Goal: Check status: Check status

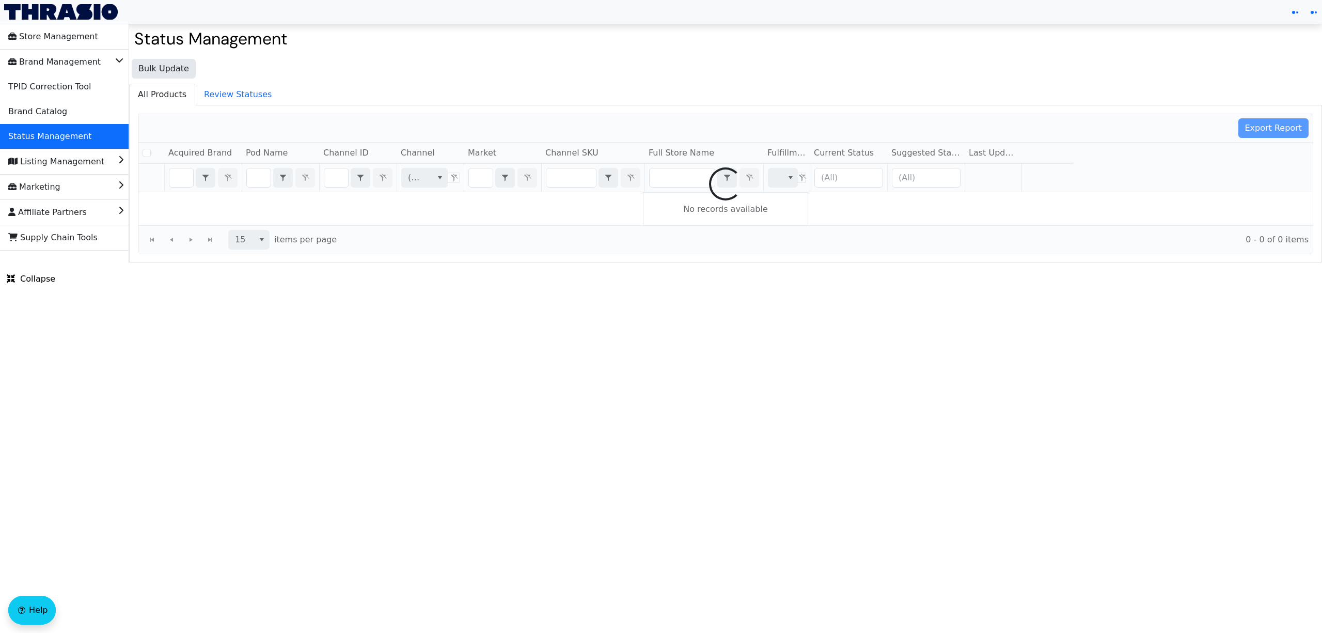
checkbox input "false"
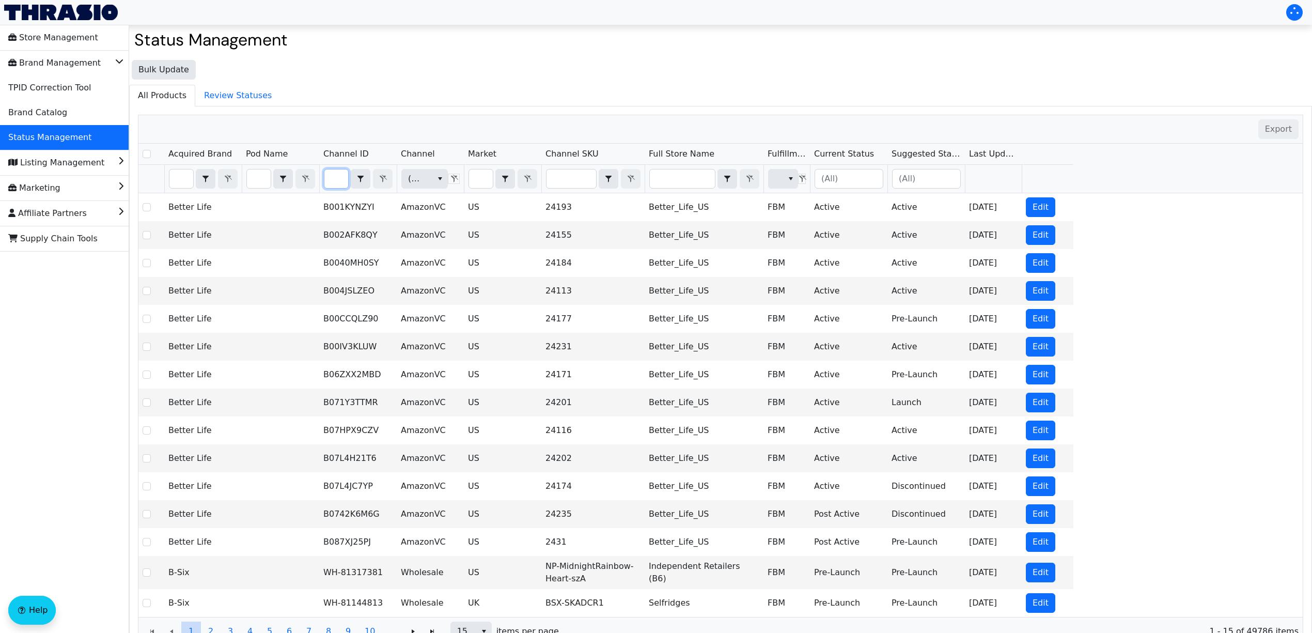
click at [339, 182] on input "Filter" at bounding box center [336, 178] width 24 height 19
type input "B07Y8VWJLN"
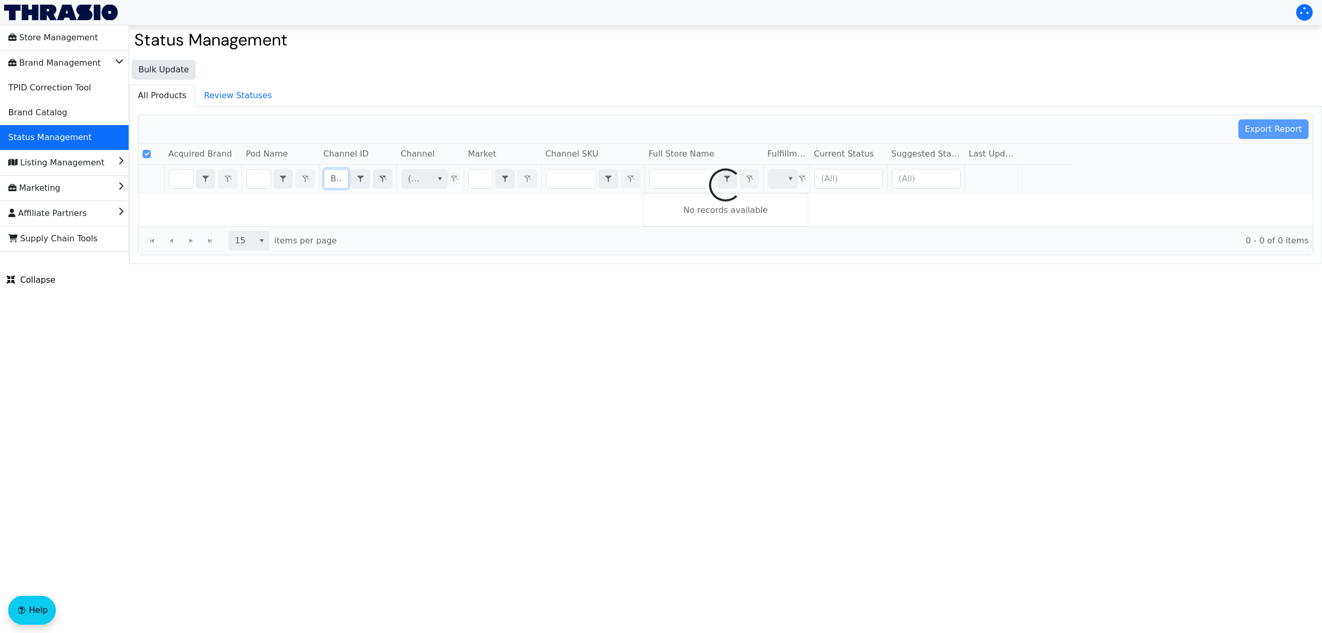
scroll to position [0, 38]
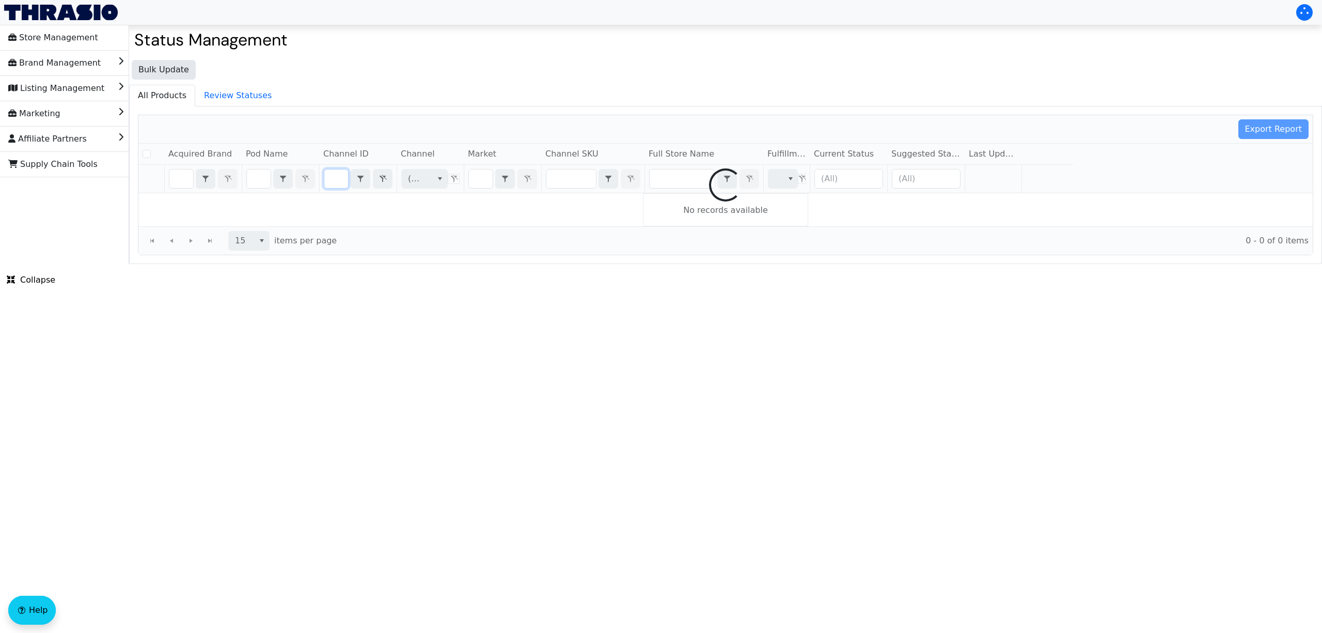
checkbox input "false"
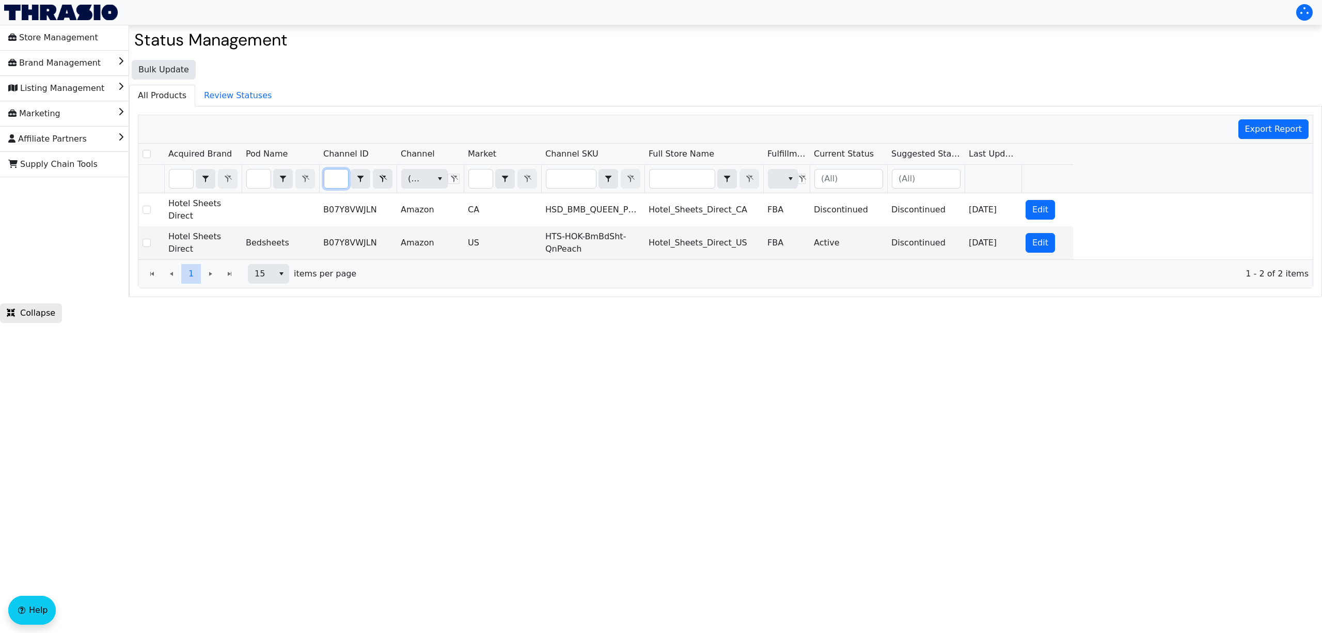
type input "B07Y8VWJLN"
click at [377, 182] on button "Filter" at bounding box center [383, 179] width 20 height 20
checkbox input "true"
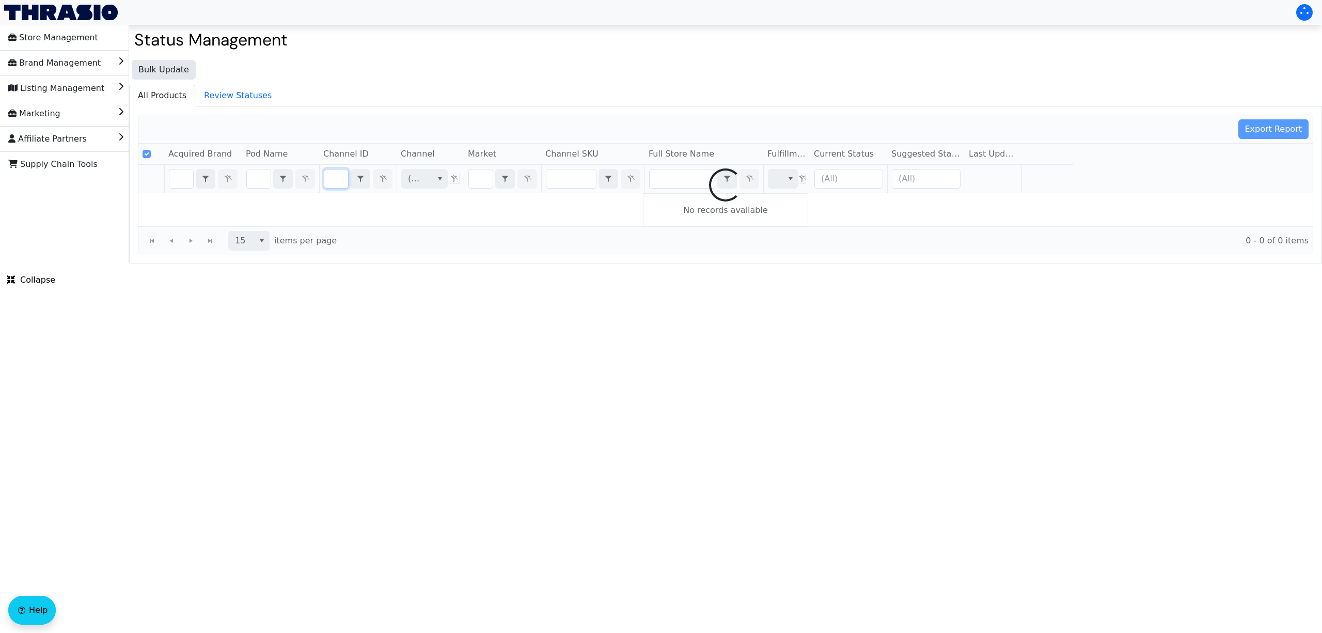
type input "B08CYQT8CL"
checkbox input "false"
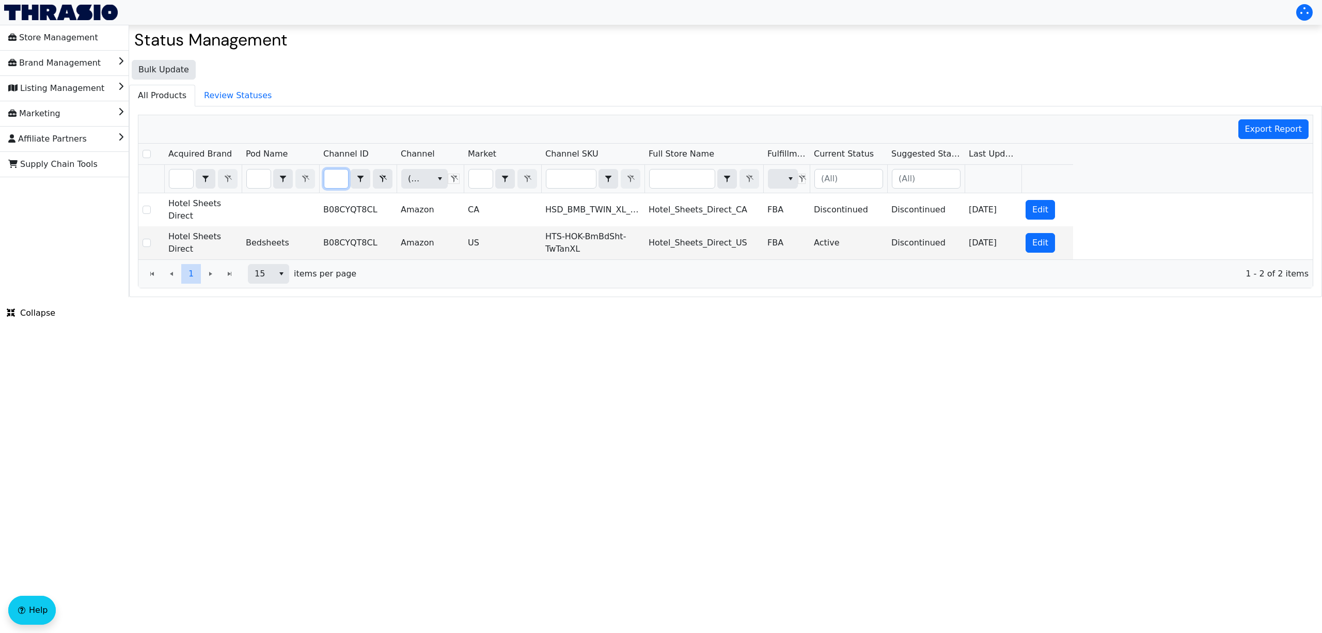
type input "B08CYQT8CL"
click at [385, 189] on button "Filter" at bounding box center [383, 179] width 20 height 20
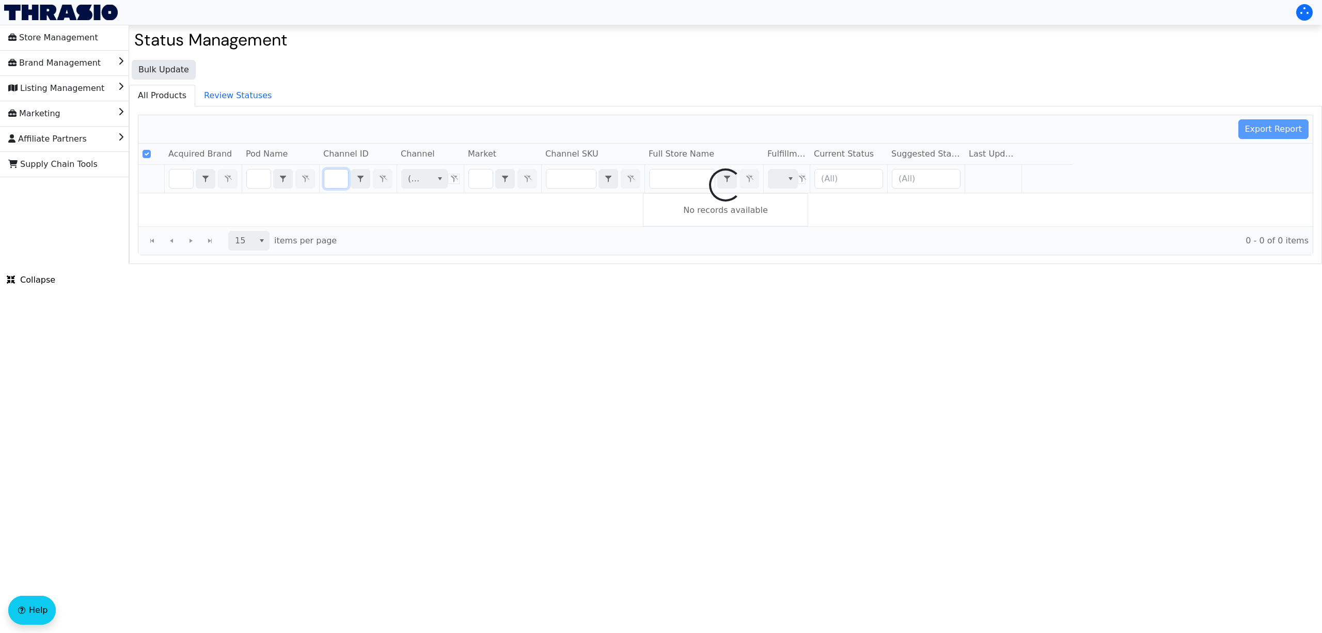
checkbox input "false"
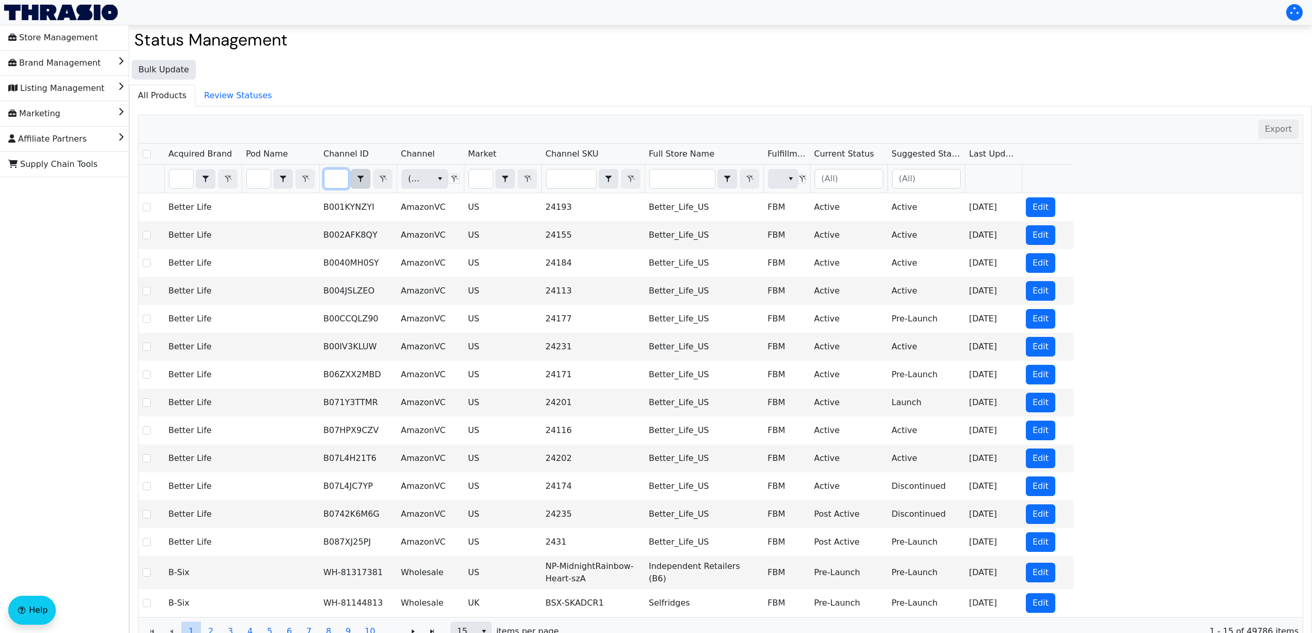
type input "B007WAZ510"
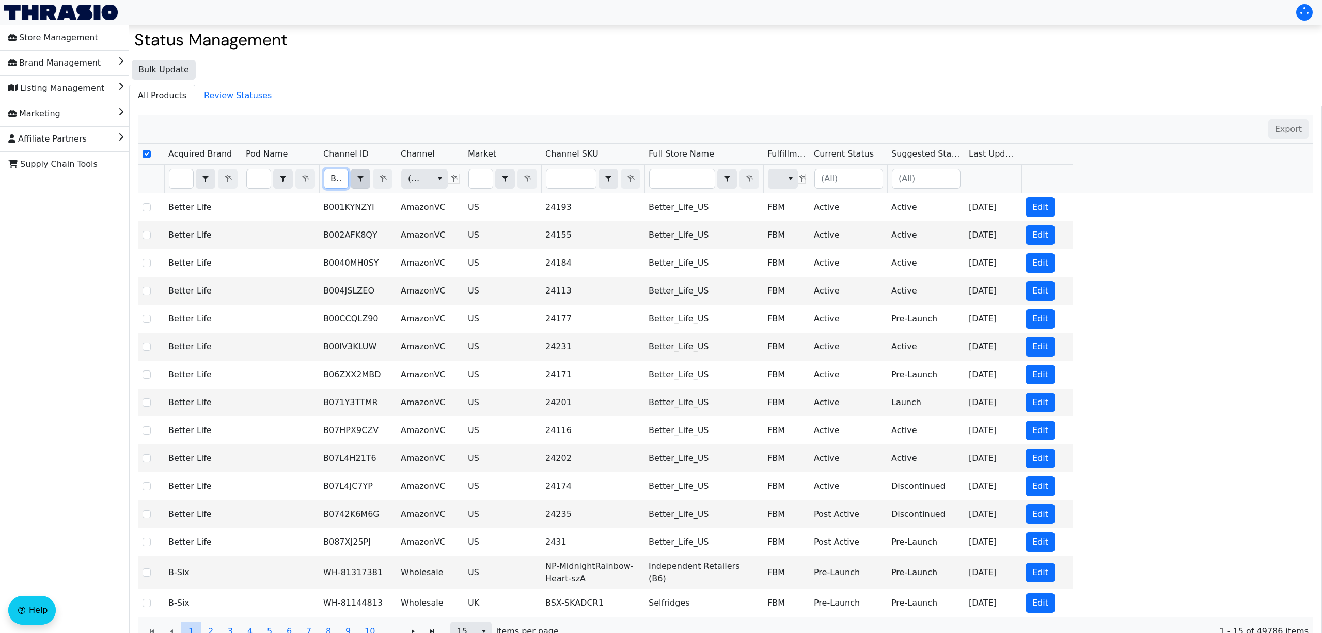
scroll to position [0, 38]
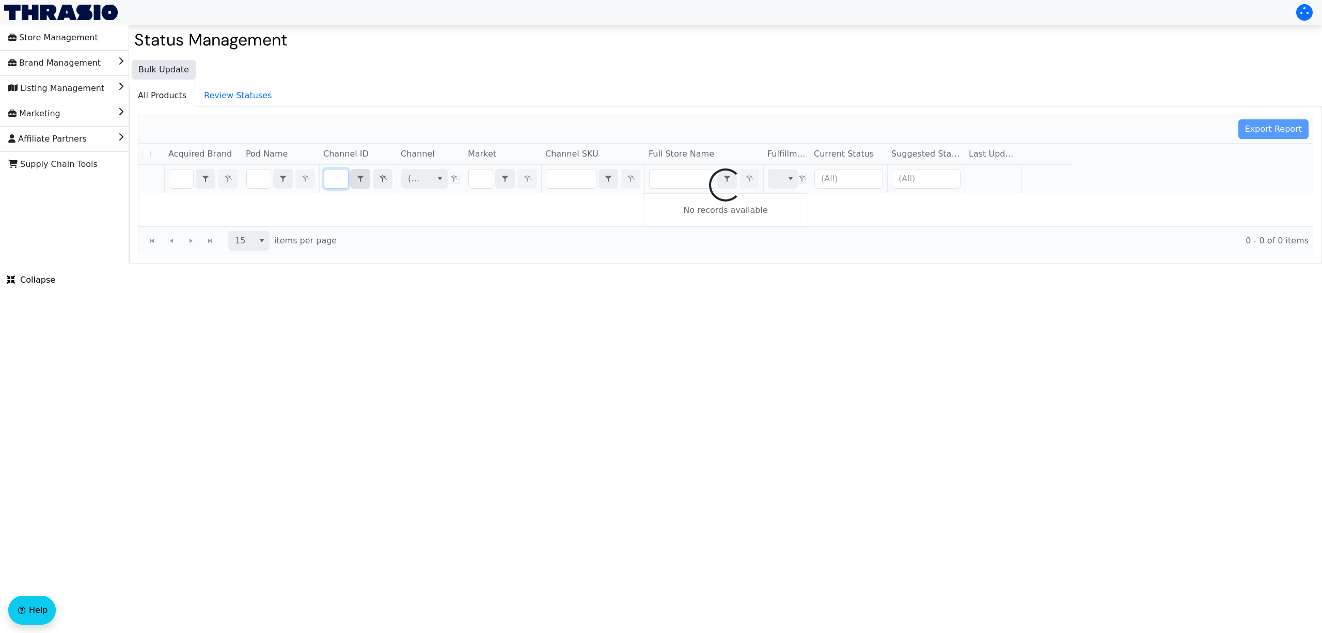
checkbox input "false"
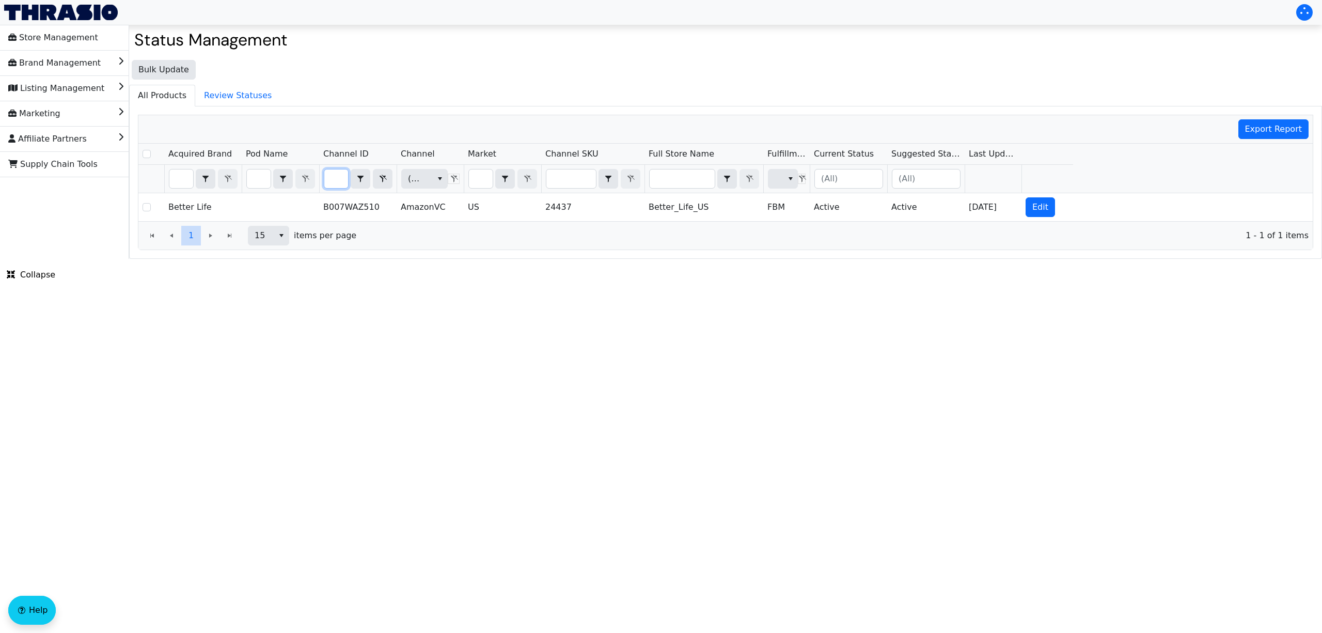
type input "B007WAZ510"
click at [382, 182] on icon "Filter" at bounding box center [383, 179] width 12 height 8
checkbox input "true"
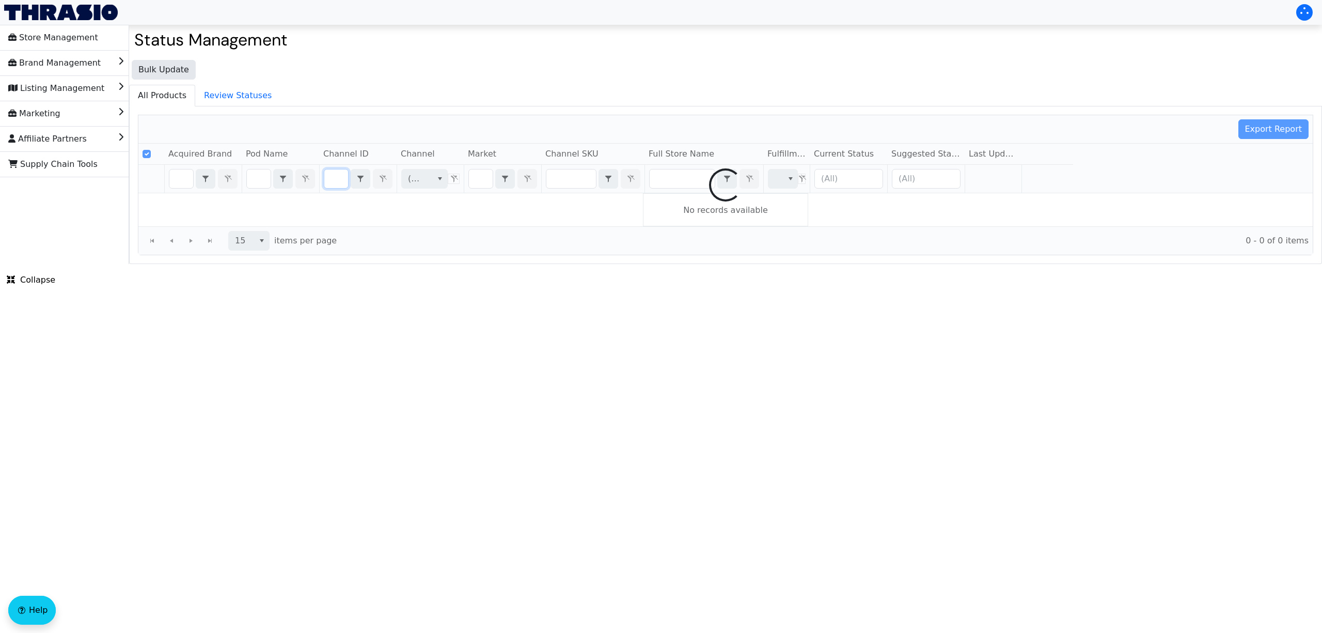
type input "B014SW7YNG"
checkbox input "false"
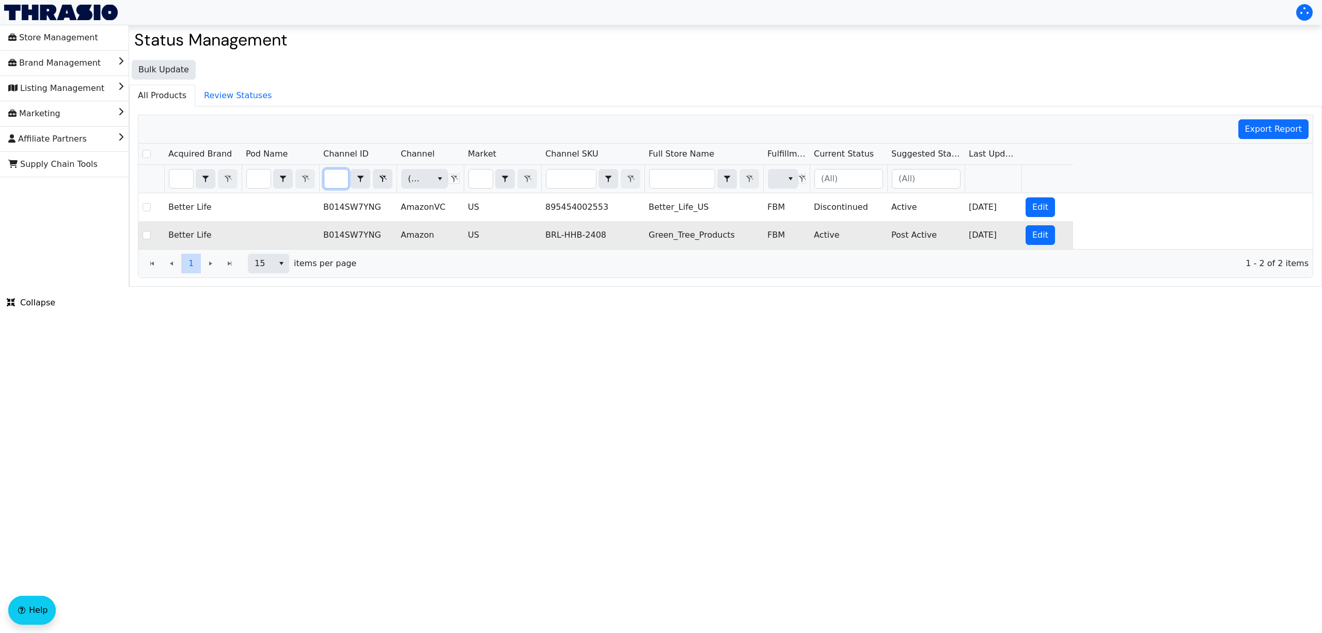
type input "B014SW7YNG"
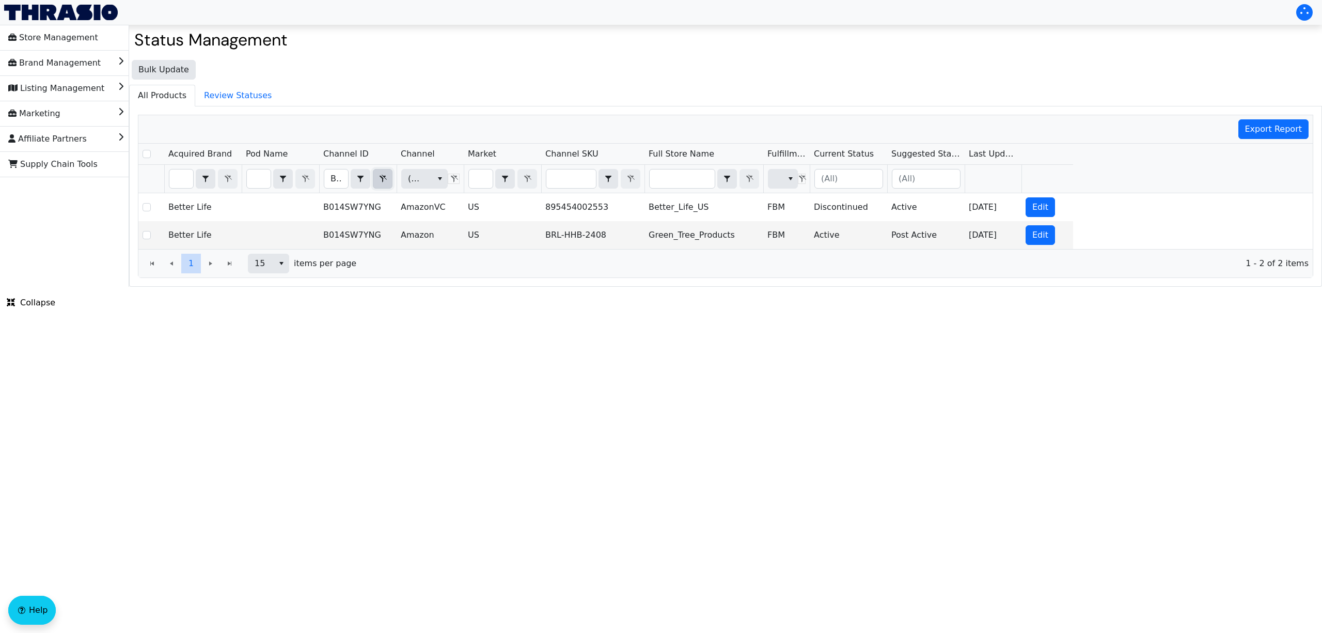
click at [388, 180] on button "Filter" at bounding box center [383, 179] width 20 height 20
checkbox input "true"
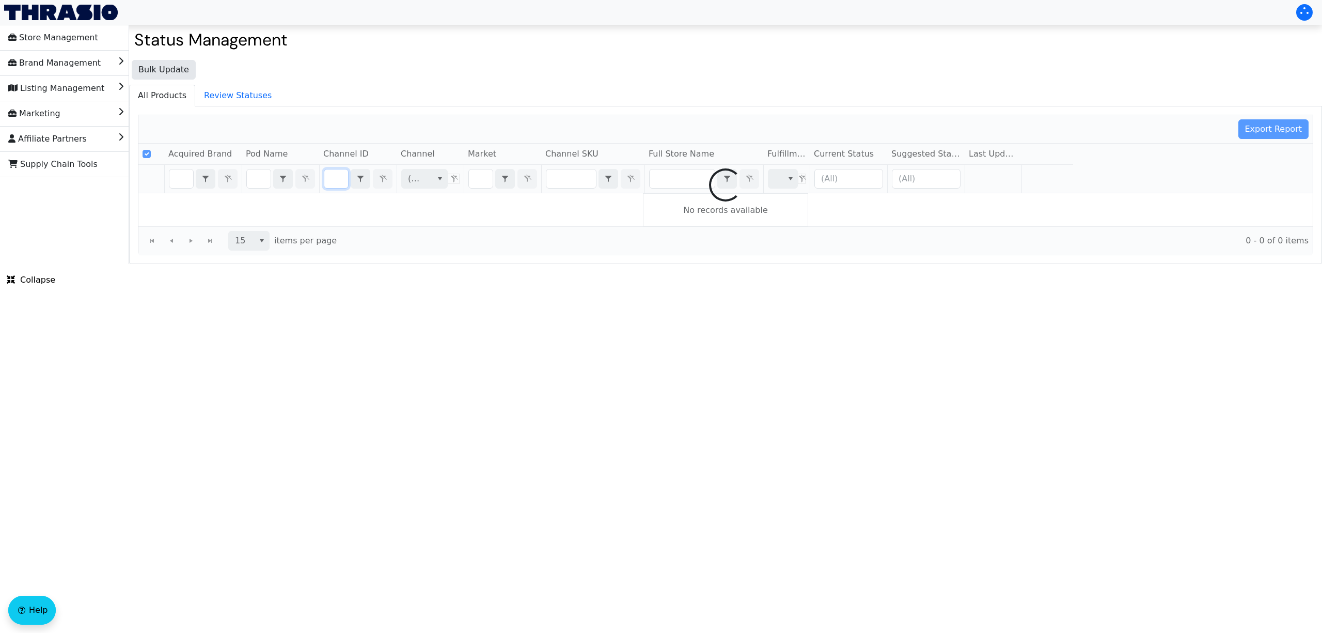
type input "B0040MH0SY"
checkbox input "false"
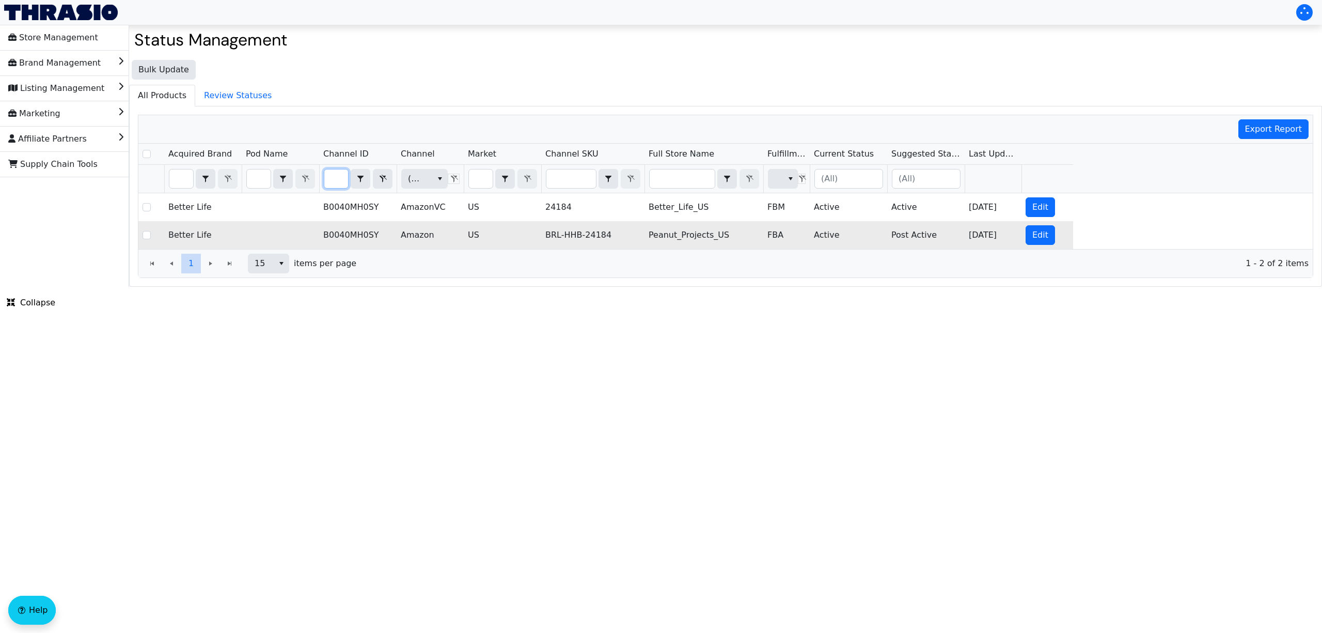
type input "B0040MH0SY"
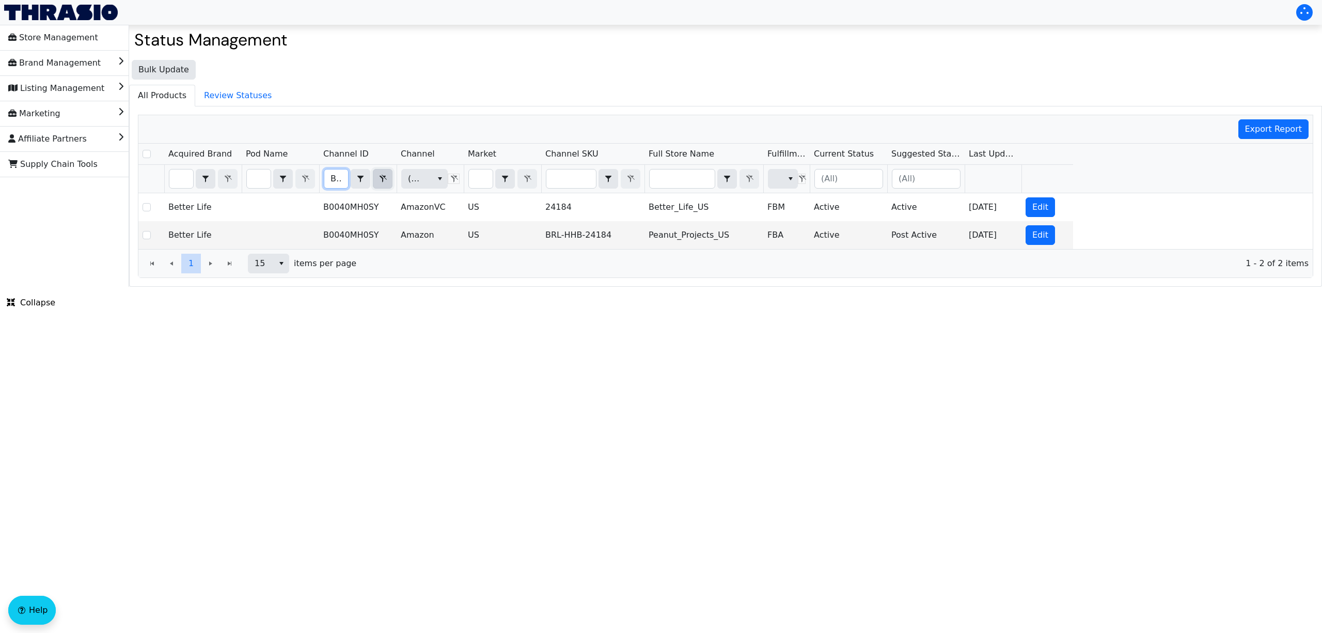
click at [389, 180] on button "Filter" at bounding box center [383, 179] width 20 height 20
checkbox input "true"
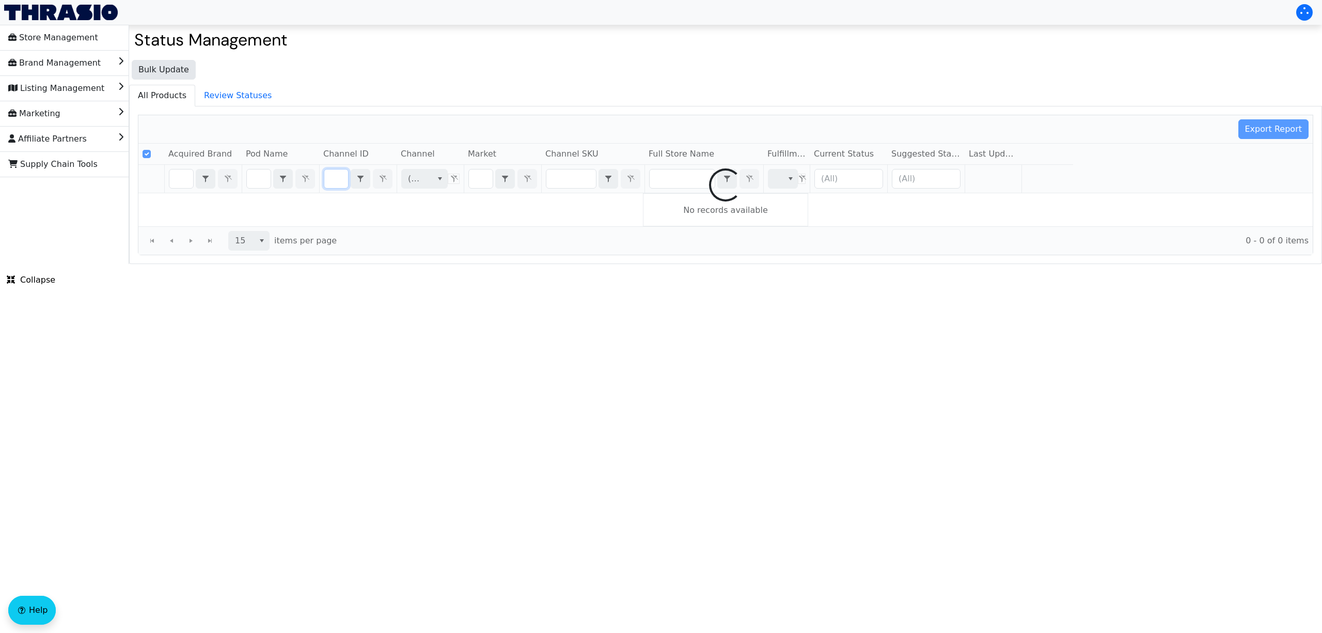
type input "B007S0PLEK"
checkbox input "false"
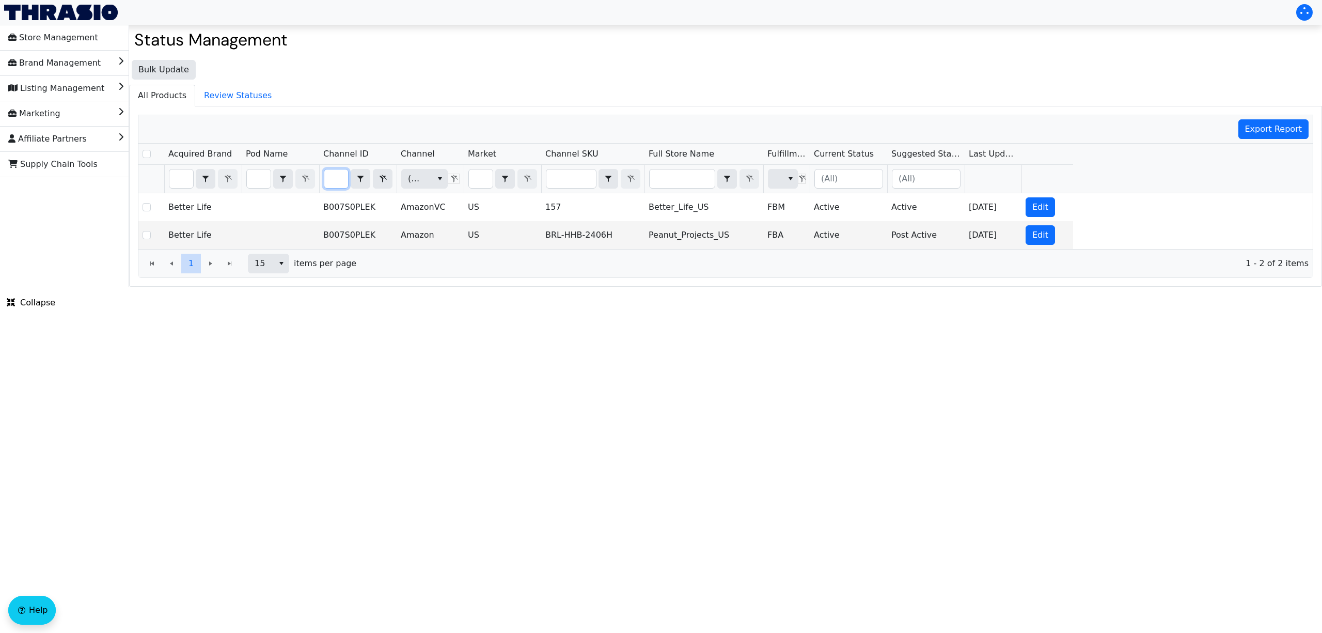
type input "B007S0PLEK"
click at [376, 179] on button "Filter" at bounding box center [383, 179] width 20 height 20
checkbox input "true"
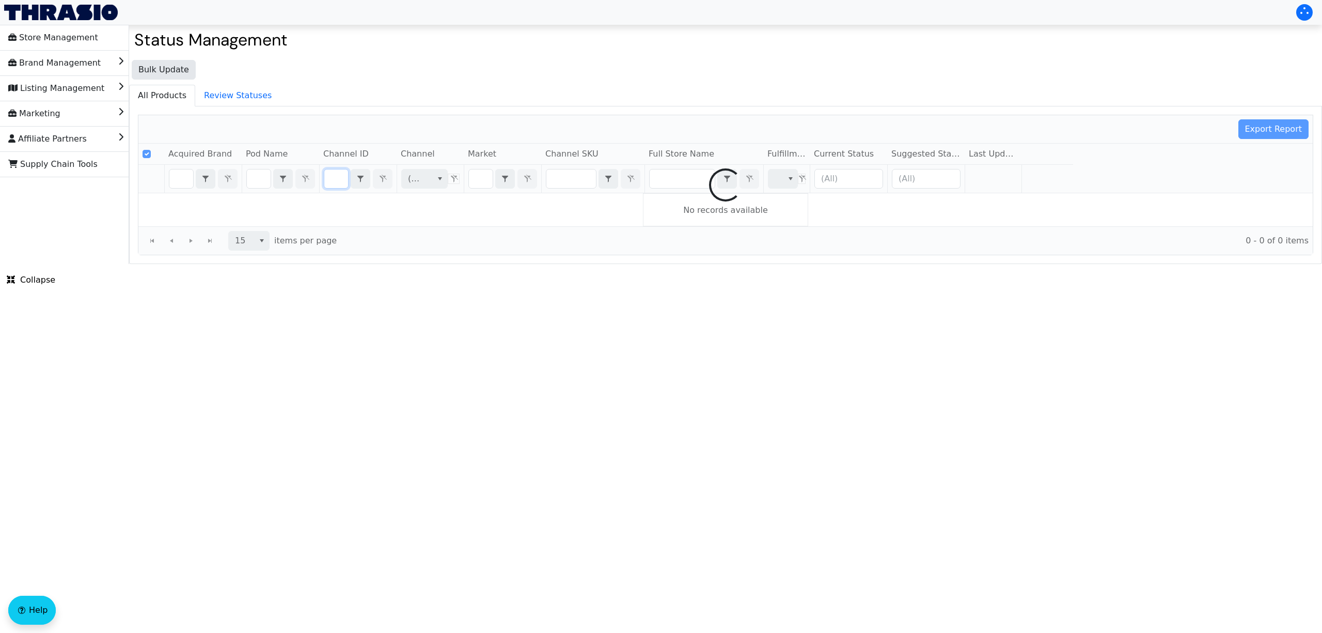
type input "B004JSLZEO"
checkbox input "false"
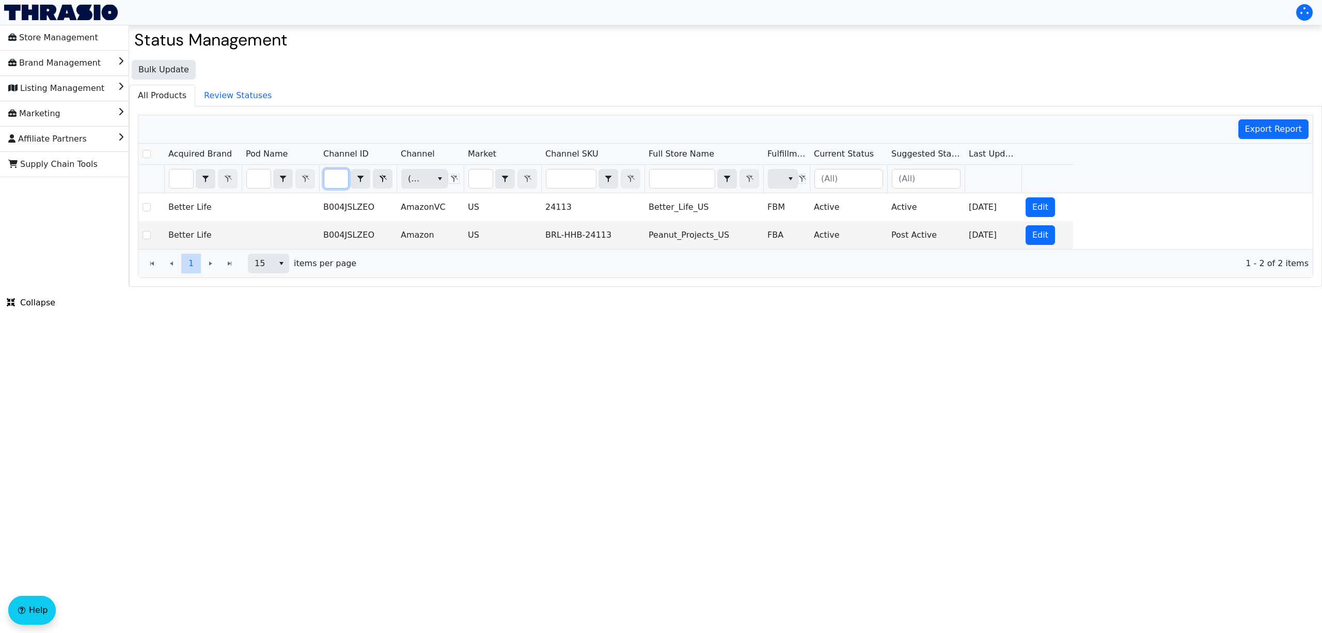
type input "B004JSLZEO"
